Goal: Book appointment/travel/reservation

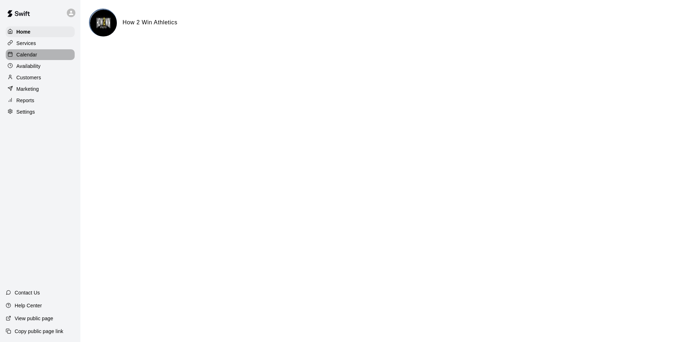
click at [36, 53] on p "Calendar" at bounding box center [26, 54] width 21 height 7
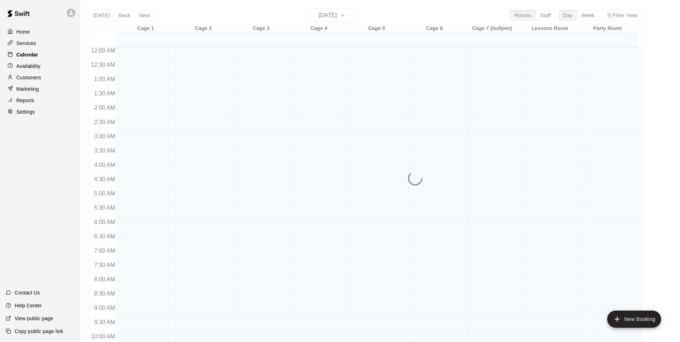
scroll to position [362, 0]
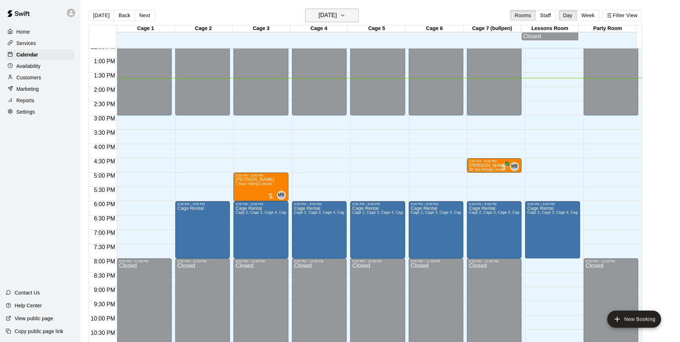
click at [346, 14] on icon "button" at bounding box center [343, 15] width 6 height 9
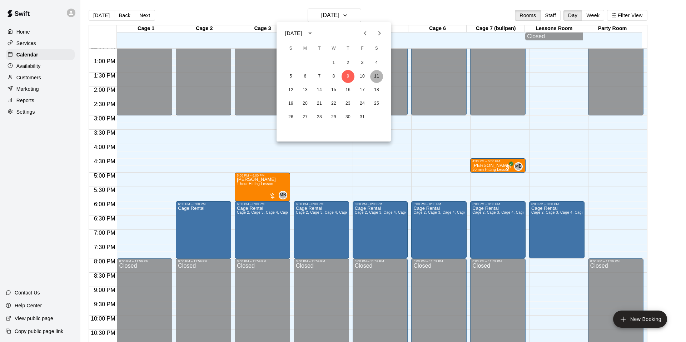
click at [382, 77] on button "11" at bounding box center [376, 76] width 13 height 13
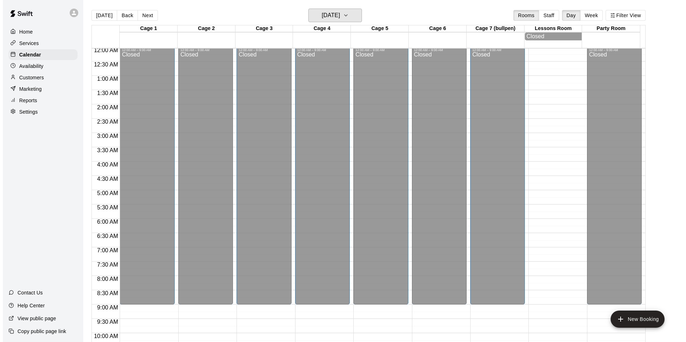
scroll to position [0, 0]
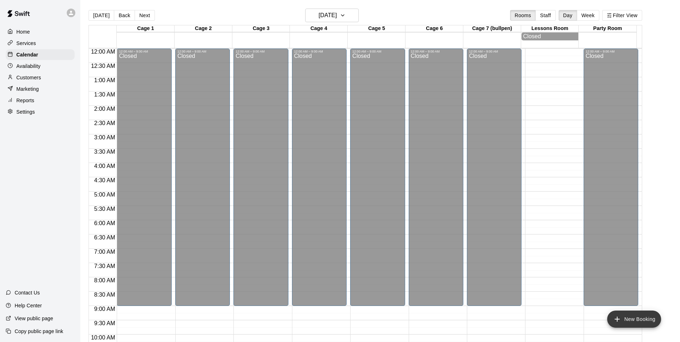
click at [631, 313] on button "New Booking" at bounding box center [634, 318] width 54 height 17
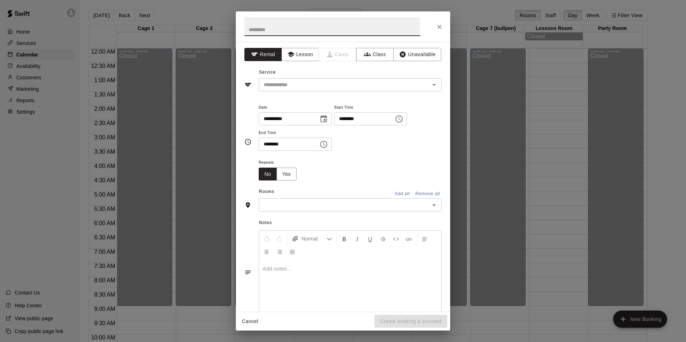
click at [328, 144] on icon "Choose time, selected time is 1:30 PM" at bounding box center [323, 144] width 9 height 9
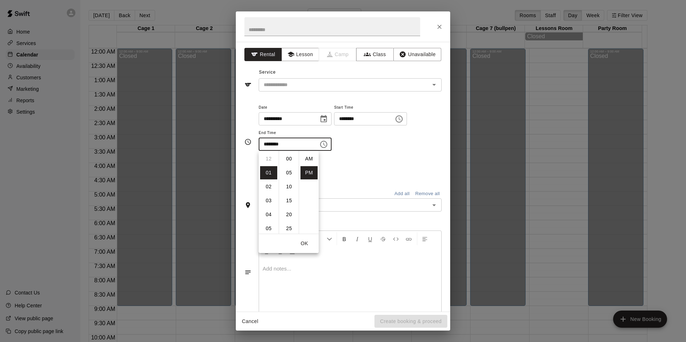
scroll to position [13, 0]
click at [401, 120] on icon "Choose time, selected time is 1:00 PM" at bounding box center [399, 118] width 2 height 3
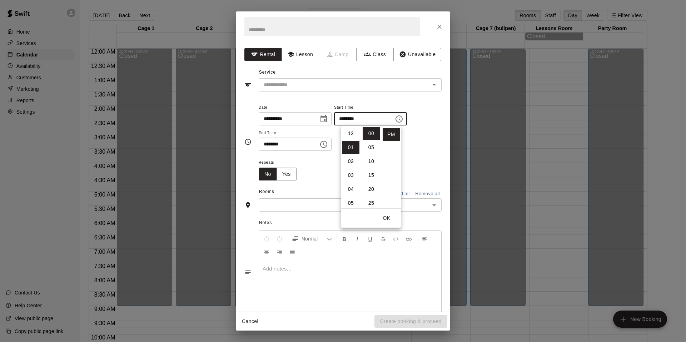
scroll to position [0, 0]
click at [391, 131] on li "AM" at bounding box center [390, 133] width 17 height 13
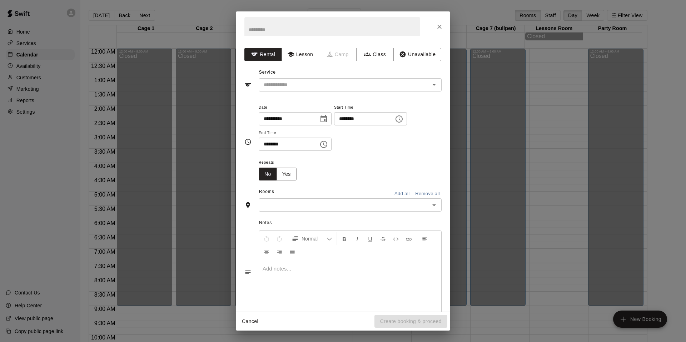
click at [401, 120] on icon "Choose time, selected time is 1:00 AM" at bounding box center [399, 118] width 2 height 3
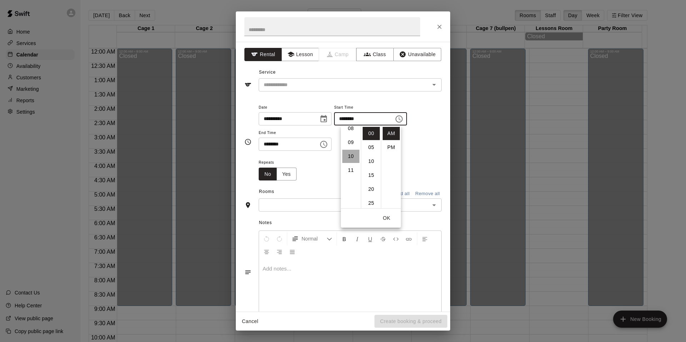
click at [350, 155] on li "10" at bounding box center [350, 156] width 17 height 13
type input "********"
click at [440, 158] on div "**********" at bounding box center [343, 177] width 214 height 270
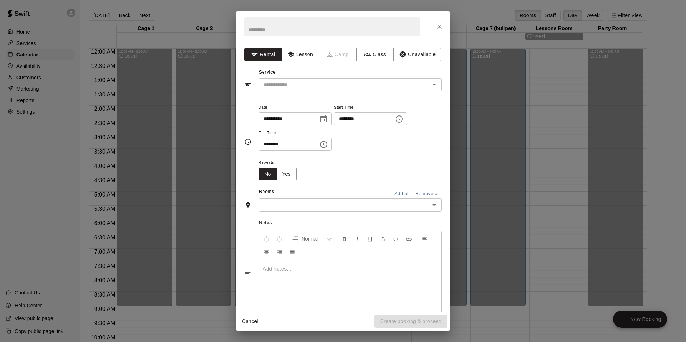
click at [328, 146] on icon "Choose time, selected time is 1:30 PM" at bounding box center [323, 144] width 9 height 9
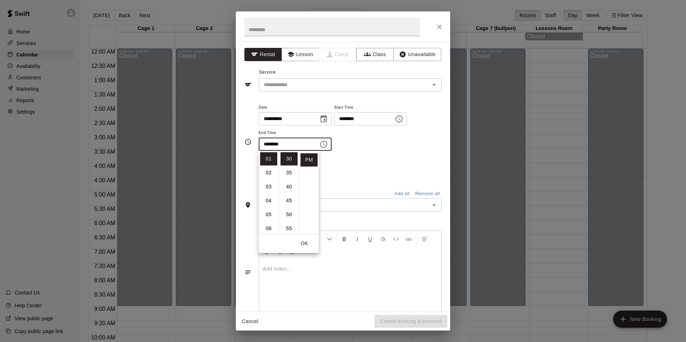
scroll to position [0, 0]
click at [309, 159] on li "AM" at bounding box center [308, 158] width 17 height 13
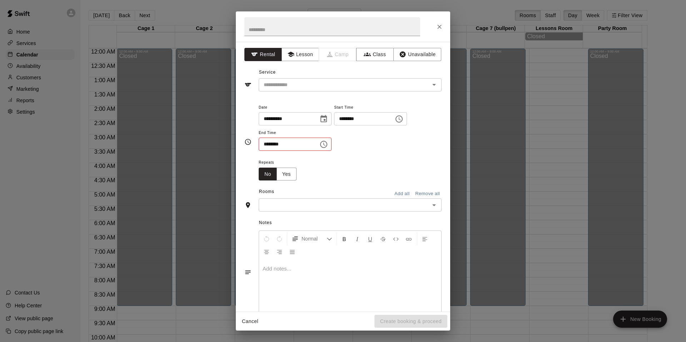
click at [294, 145] on input "********" at bounding box center [286, 143] width 55 height 13
type input "********"
click at [320, 171] on div "Repeats No Yes" at bounding box center [350, 169] width 183 height 22
click at [362, 199] on div "​" at bounding box center [350, 204] width 183 height 13
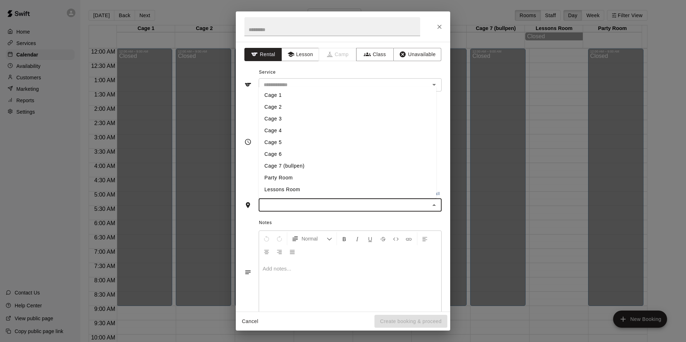
drag, startPoint x: 270, startPoint y: 163, endPoint x: 368, endPoint y: 177, distance: 99.3
click at [270, 163] on li "Cage 7 (bullpen)" at bounding box center [347, 166] width 177 height 12
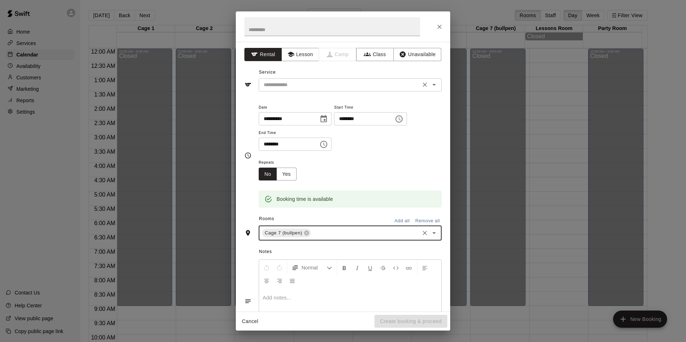
click at [373, 85] on input "text" at bounding box center [339, 84] width 157 height 9
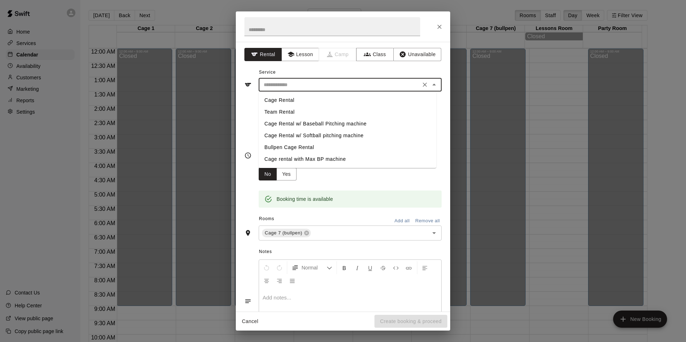
click at [305, 61] on div "**********" at bounding box center [343, 177] width 214 height 270
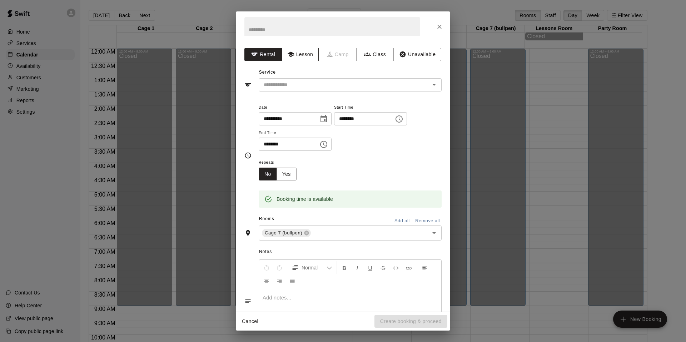
click at [304, 61] on button "Lesson" at bounding box center [299, 54] width 37 height 13
click at [304, 91] on div "​" at bounding box center [350, 84] width 183 height 13
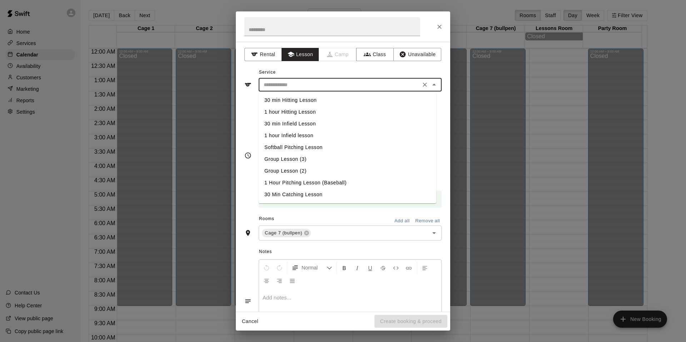
click at [298, 110] on li "1 hour Hitting Lesson" at bounding box center [347, 112] width 177 height 12
type input "**********"
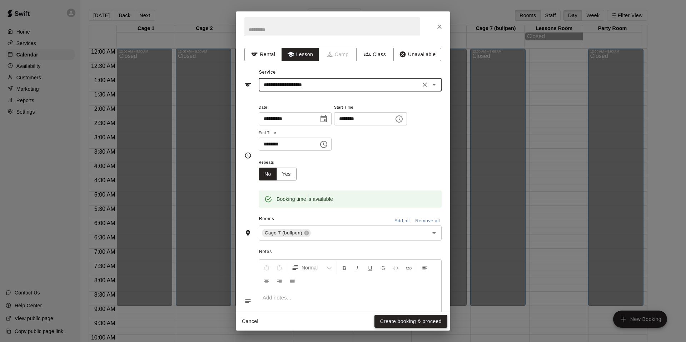
click at [402, 324] on button "Create booking & proceed" at bounding box center [410, 321] width 73 height 13
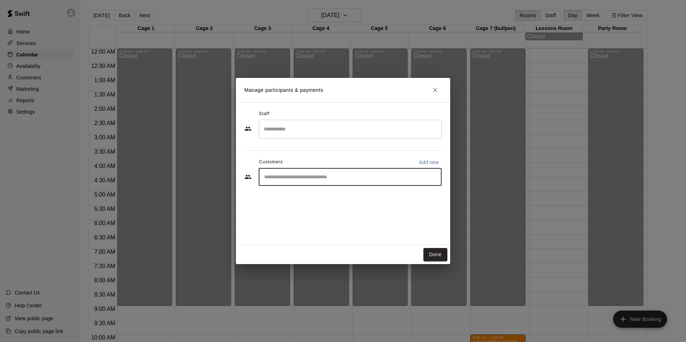
click at [332, 175] on input "Start typing to search customers..." at bounding box center [350, 176] width 176 height 7
type input "*****"
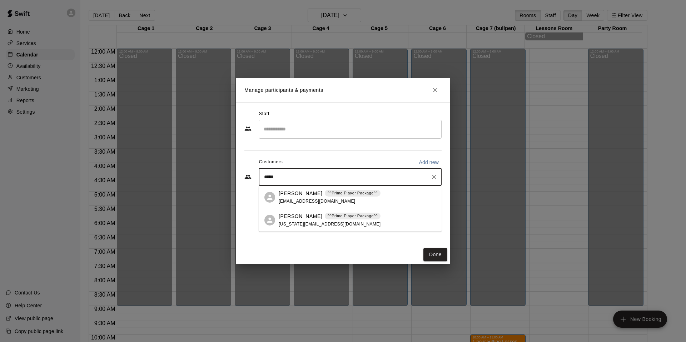
click at [303, 192] on p "[PERSON_NAME]" at bounding box center [301, 193] width 44 height 7
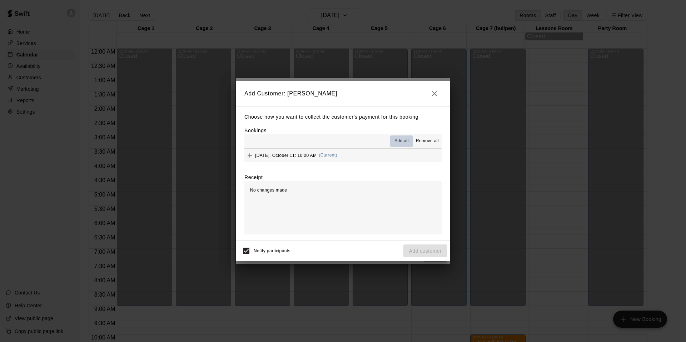
click at [392, 140] on button "Add all" at bounding box center [401, 140] width 23 height 11
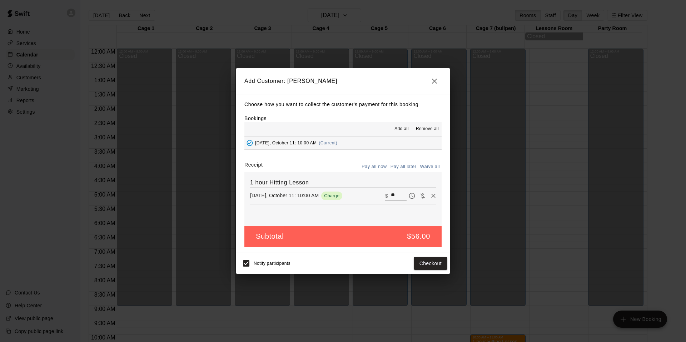
click at [410, 166] on button "Pay all later" at bounding box center [403, 166] width 30 height 11
click at [416, 262] on button "Add customer" at bounding box center [425, 263] width 44 height 13
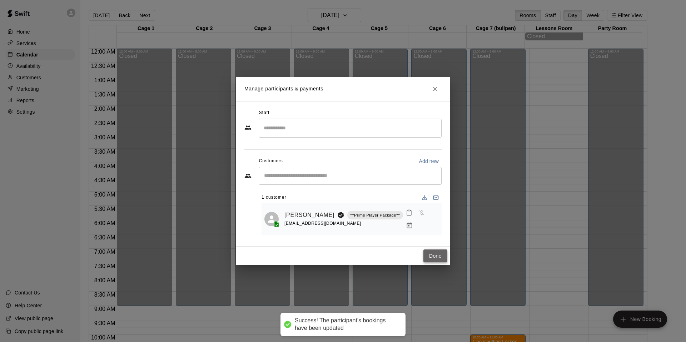
click at [435, 257] on button "Done" at bounding box center [435, 255] width 24 height 13
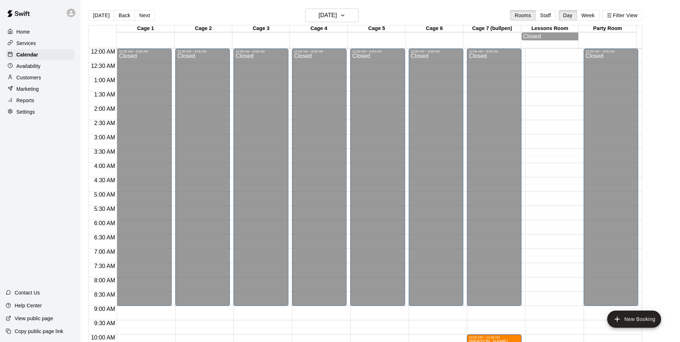
scroll to position [143, 0]
